Goal: Check status: Check status

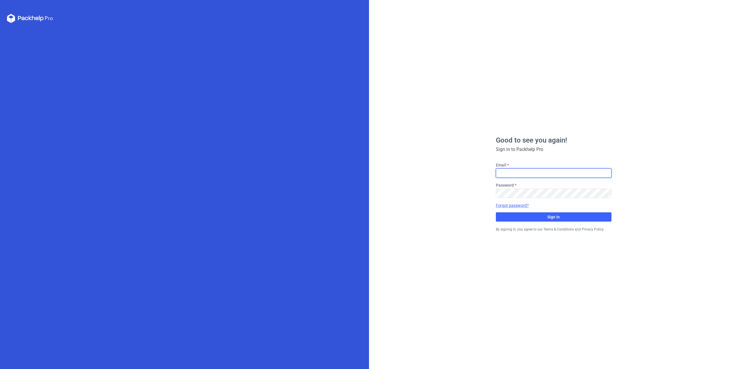
drag, startPoint x: 540, startPoint y: 172, endPoint x: 539, endPoint y: 176, distance: 4.9
click at [540, 172] on input "Email" at bounding box center [554, 173] width 116 height 9
type input "[EMAIL_ADDRESS][DOMAIN_NAME]"
click at [546, 218] on button "Sign in" at bounding box center [554, 217] width 116 height 9
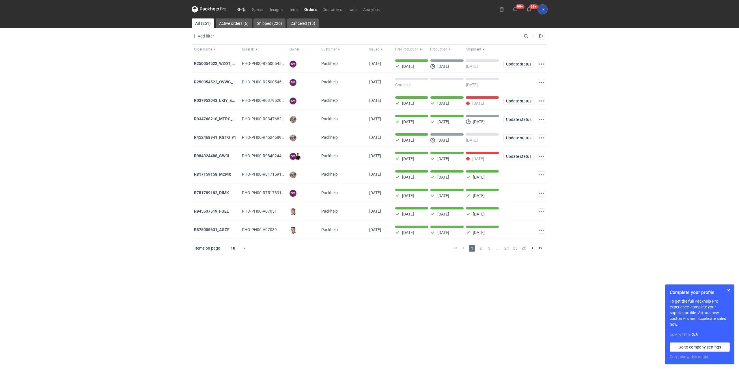
click at [241, 8] on link "RFQs" at bounding box center [242, 9] width 16 height 7
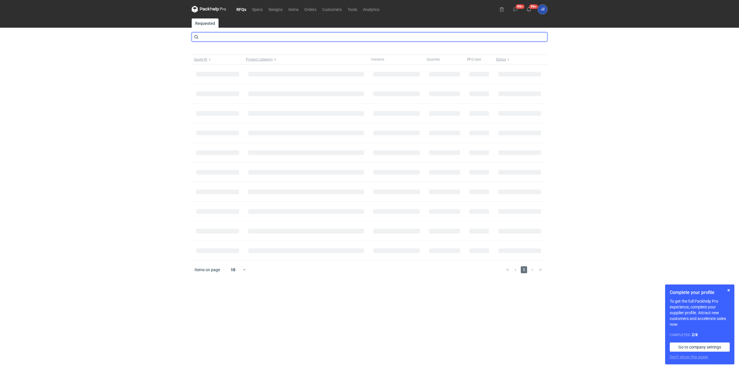
click at [257, 40] on input "text" at bounding box center [370, 36] width 356 height 9
type input "CBFV"
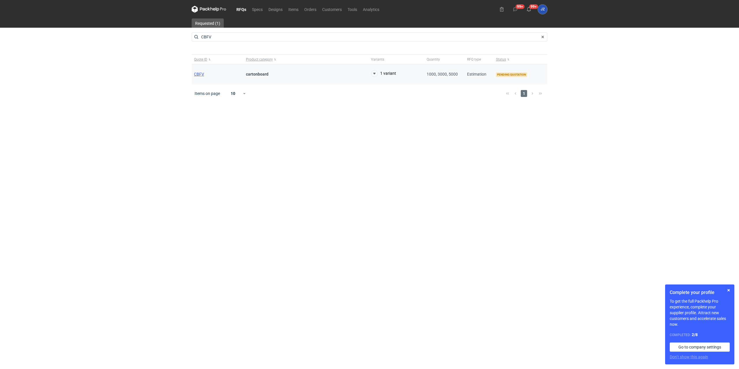
click at [202, 73] on span "CBFV" at bounding box center [199, 74] width 10 height 5
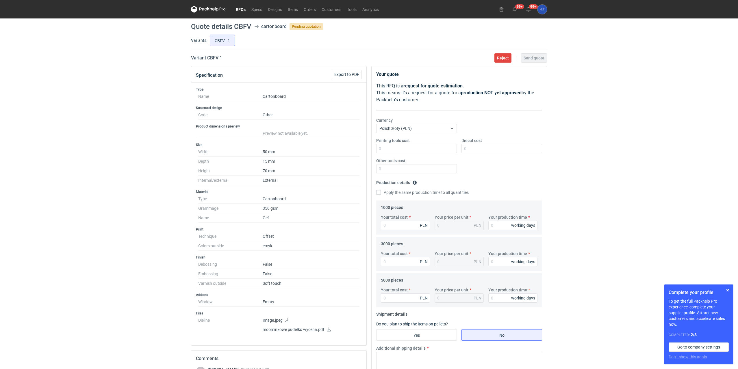
click at [285, 319] on icon at bounding box center [287, 321] width 5 height 4
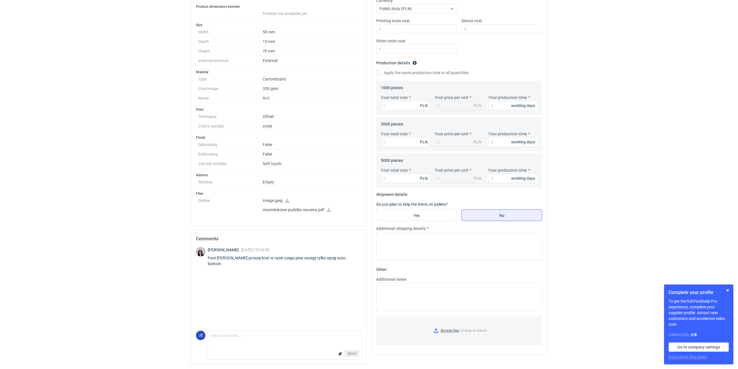
click at [328, 209] on icon at bounding box center [328, 210] width 5 height 4
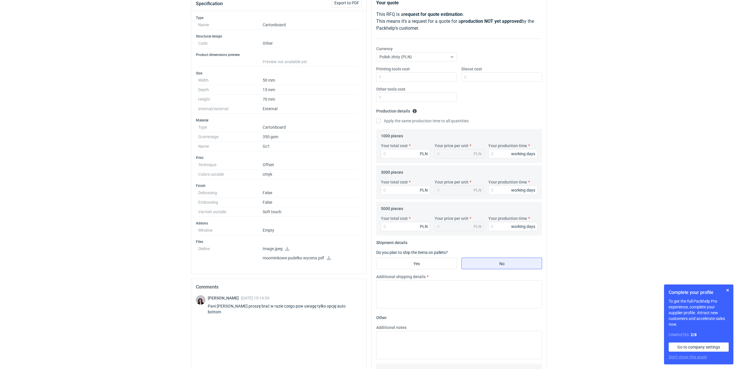
scroll to position [24, 0]
